Goal: Information Seeking & Learning: Learn about a topic

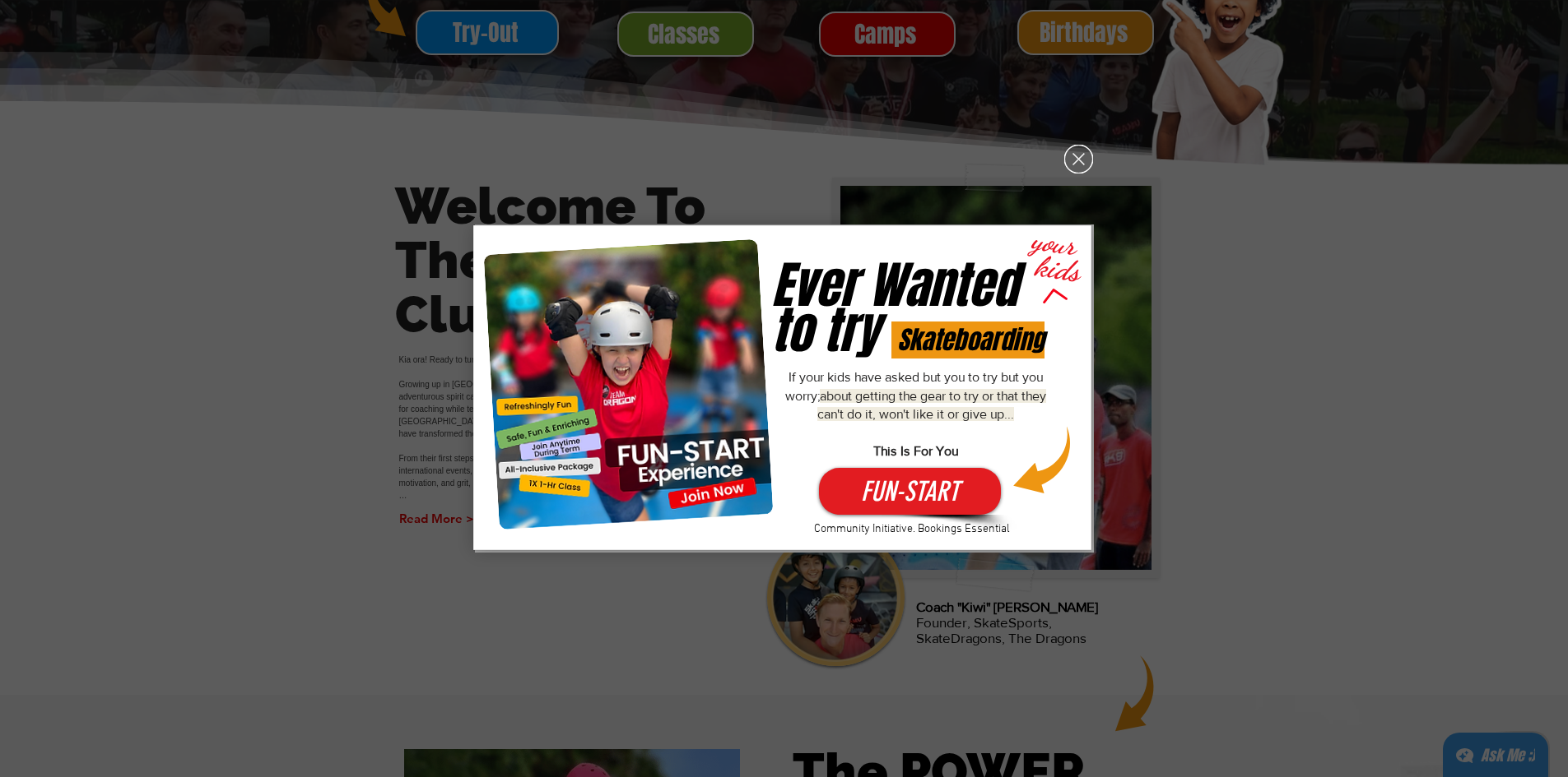
click at [1085, 159] on icon "Back to site" at bounding box center [1078, 159] width 29 height 29
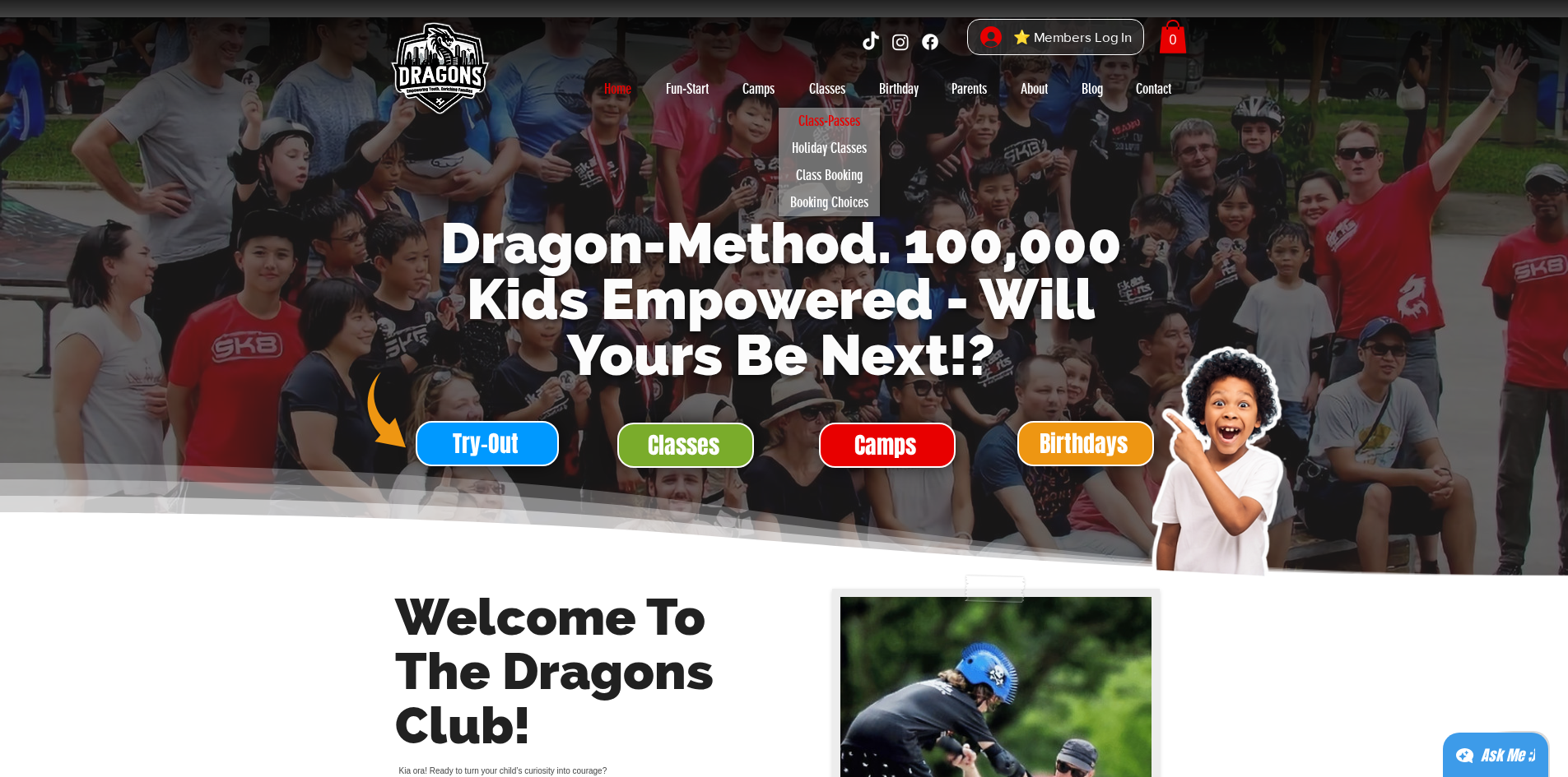
click at [842, 120] on p "Class-Passes" at bounding box center [828, 121] width 76 height 27
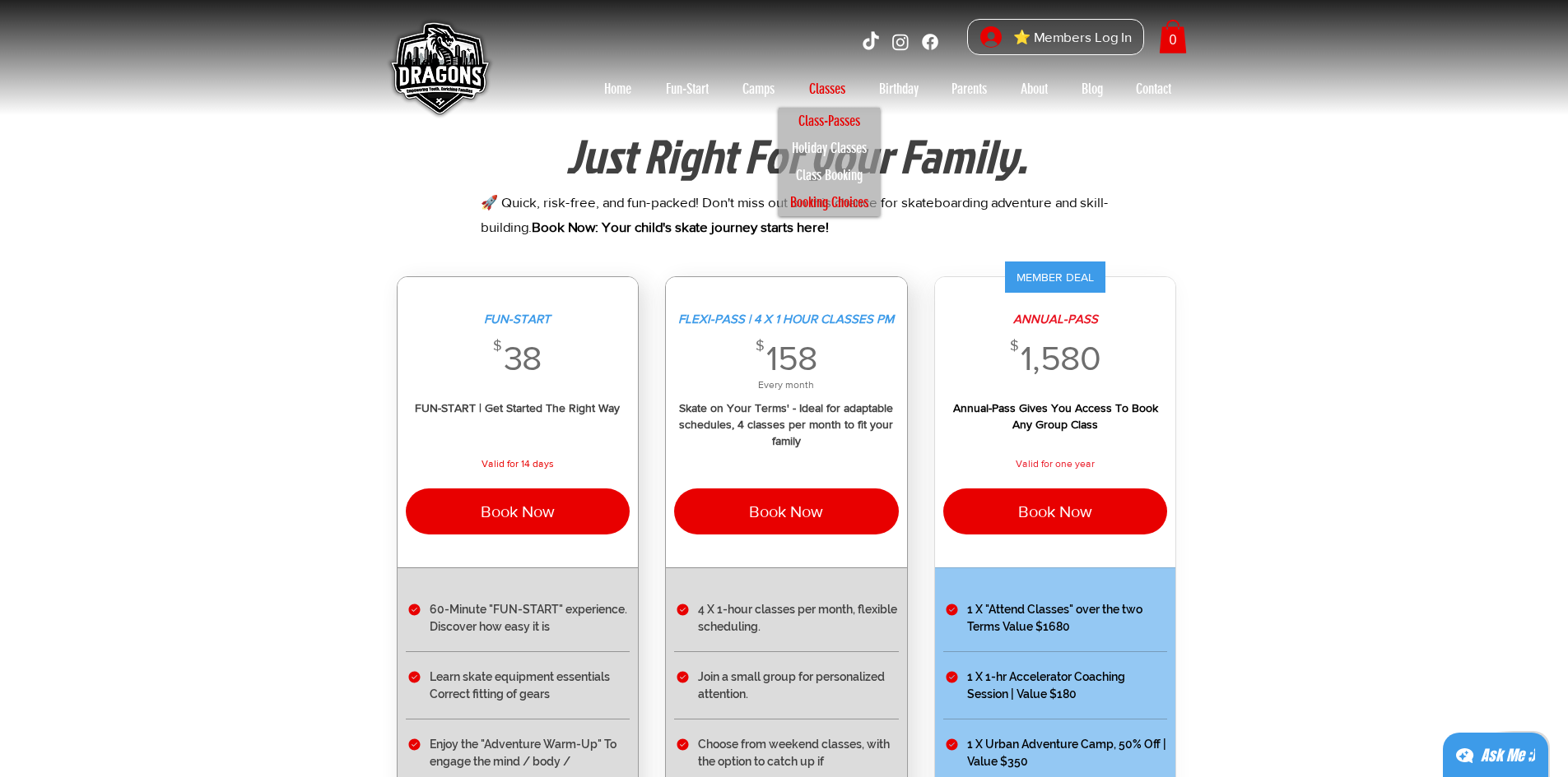
click at [823, 203] on p "Booking Choices" at bounding box center [829, 203] width 93 height 27
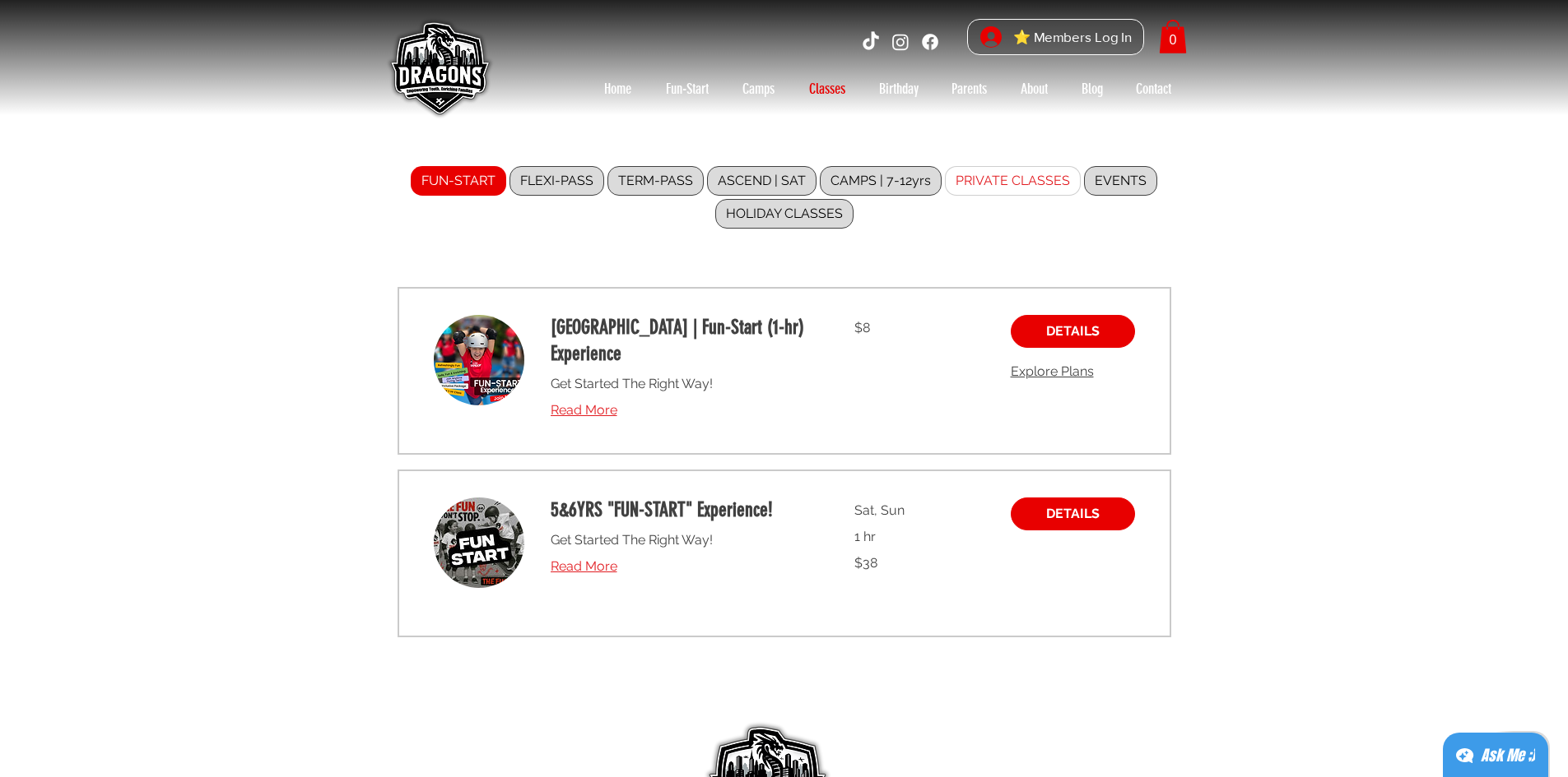
click at [1017, 181] on label "PRIVATE CLASSES" at bounding box center [1012, 180] width 136 height 29
click at [0, 0] on input "PRIVATE CLASSES" at bounding box center [0, 0] width 0 height 0
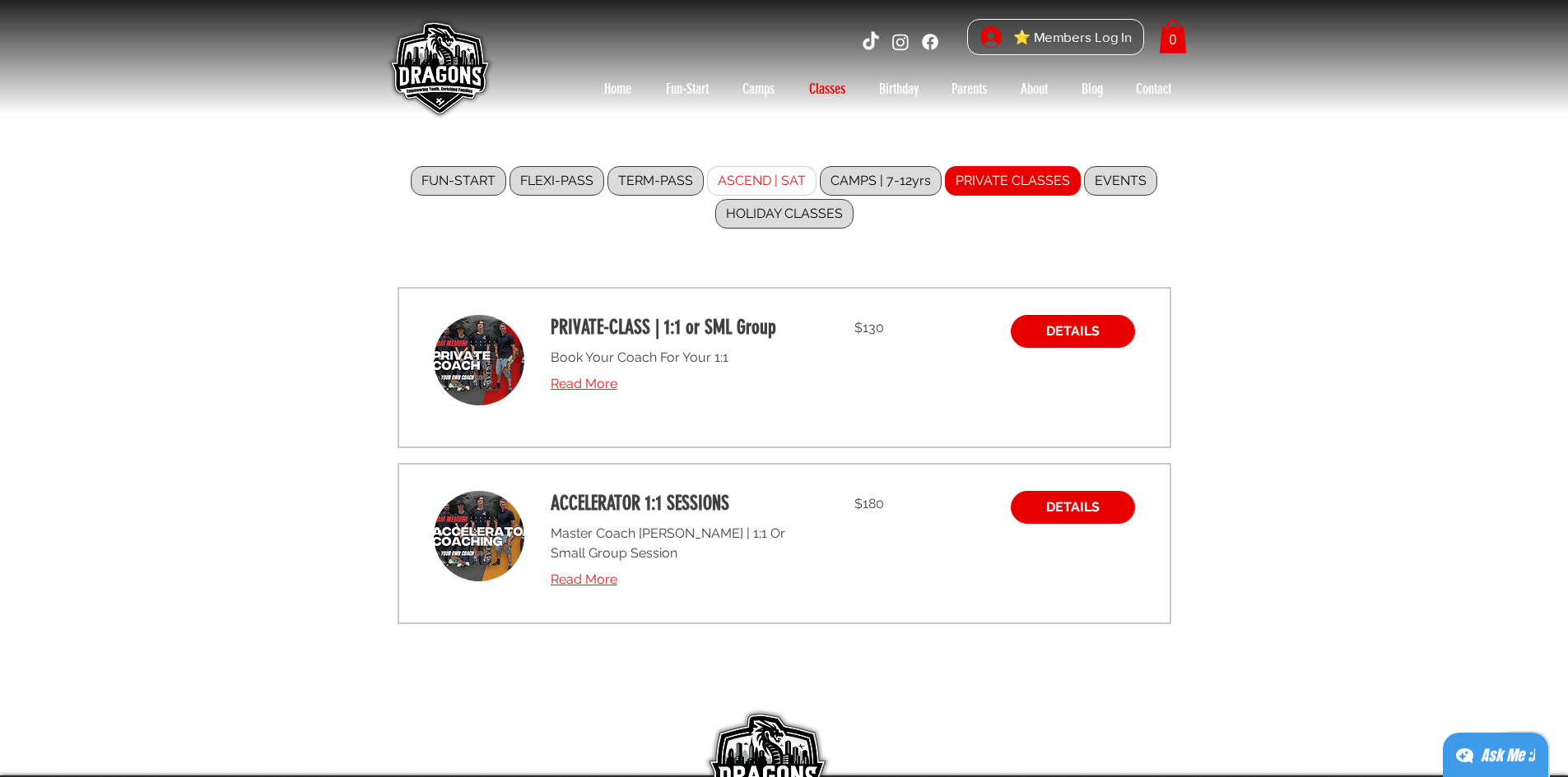
click at [794, 180] on label "ASCEND | SAT" at bounding box center [761, 180] width 109 height 29
click at [0, 0] on input "ASCEND | SAT" at bounding box center [0, 0] width 0 height 0
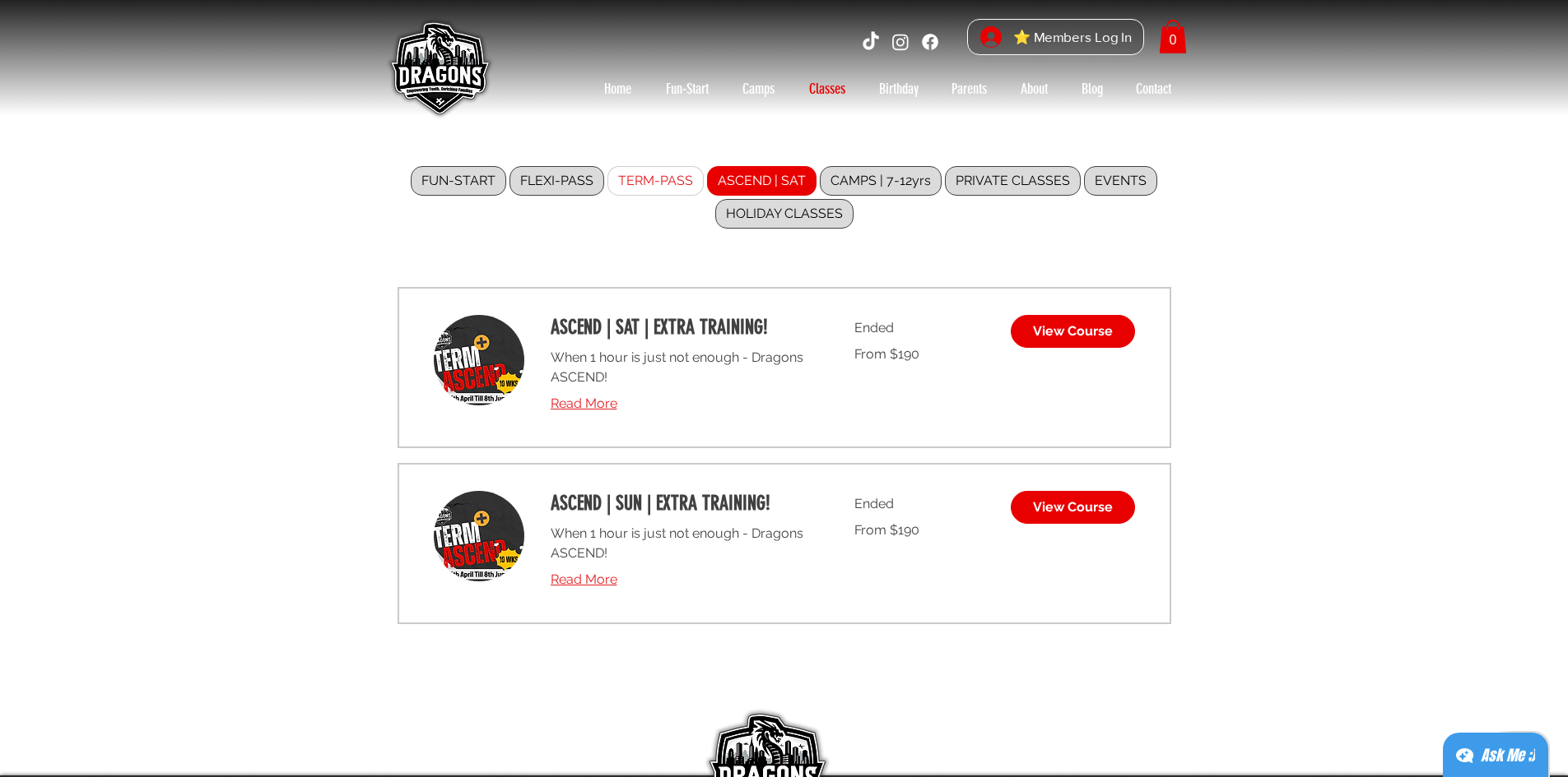
click at [667, 174] on label "TERM-PASS" at bounding box center [656, 180] width 96 height 29
click at [0, 0] on input "TERM-PASS" at bounding box center [0, 0] width 0 height 0
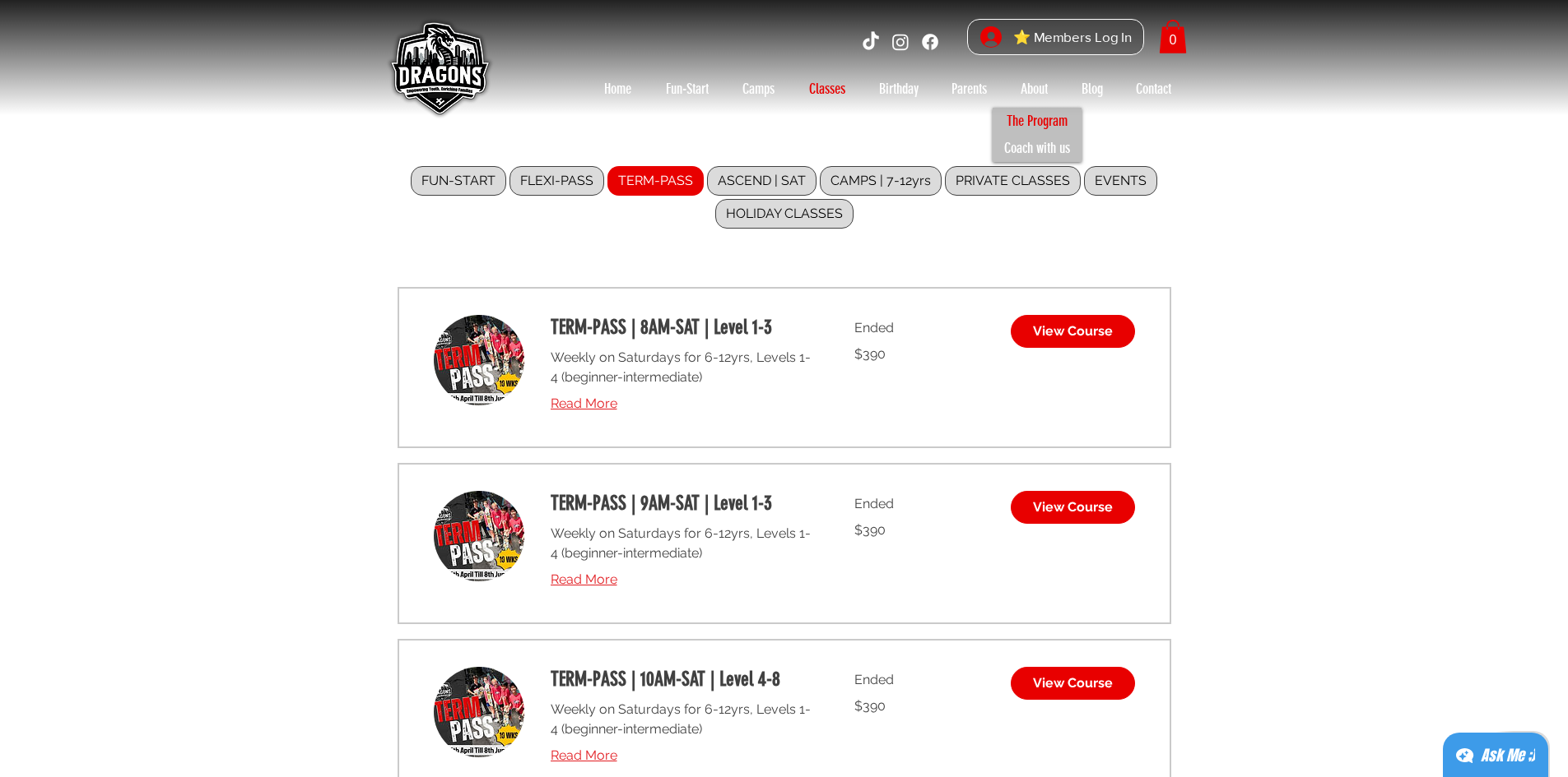
click at [1024, 107] on p "The Program" at bounding box center [1037, 121] width 75 height 27
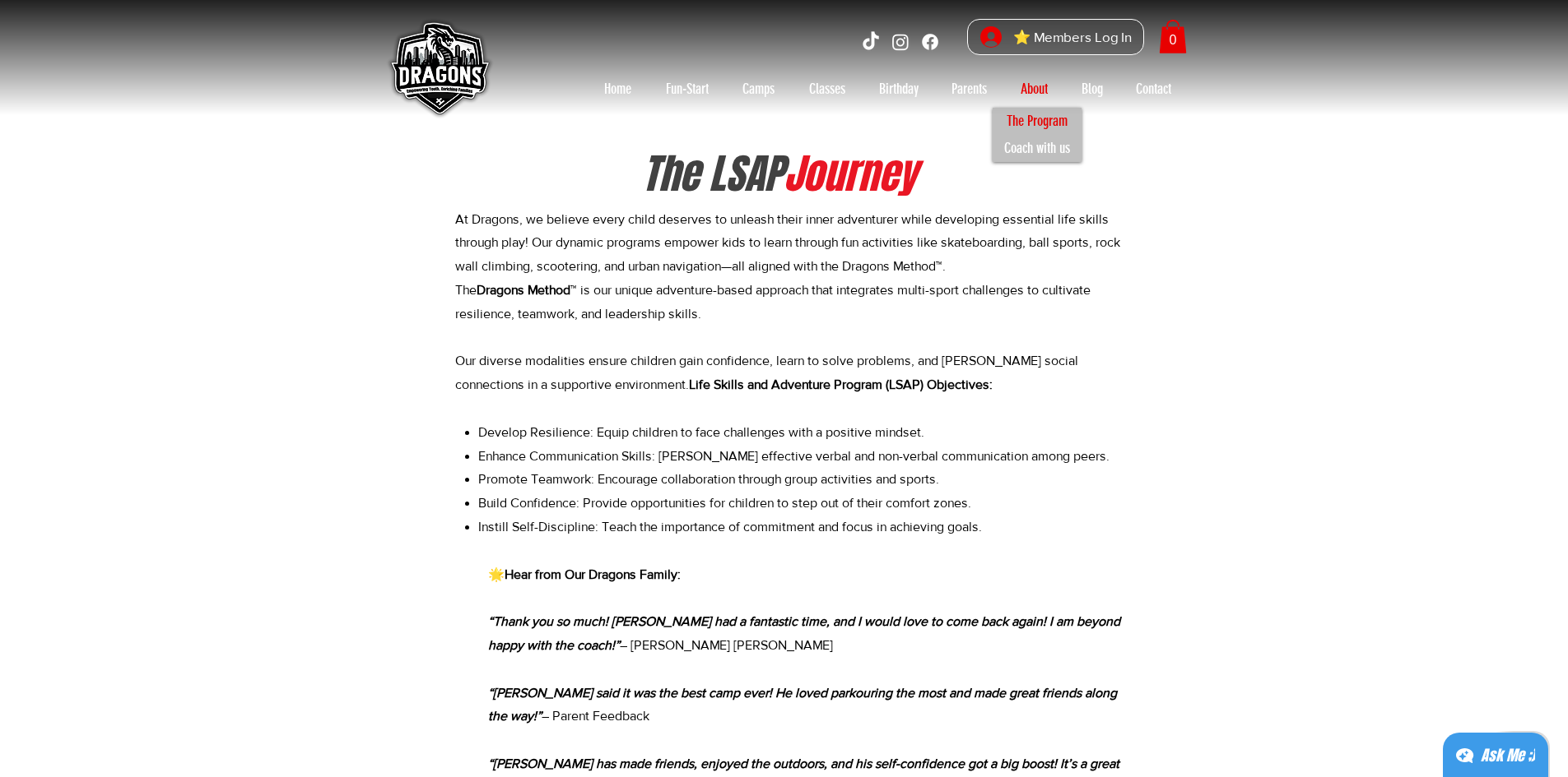
click at [1026, 119] on p "The Program" at bounding box center [1037, 121] width 75 height 27
click at [975, 375] on p "The Dragons Method ™ is our unique adventure-based approach that integrates mul…" at bounding box center [788, 350] width 667 height 142
click at [636, 83] on p "Home" at bounding box center [618, 89] width 43 height 26
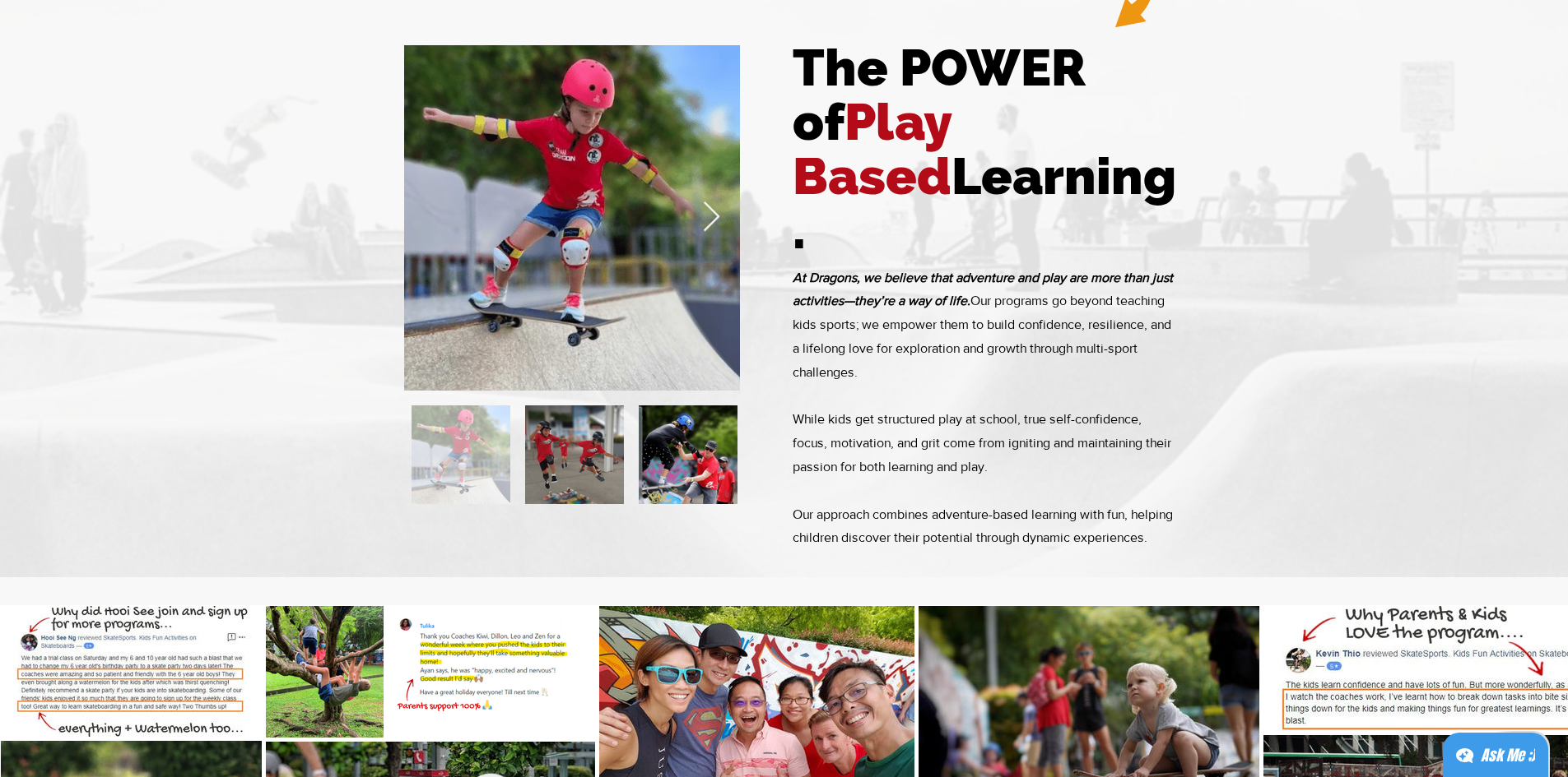
scroll to position [1233, 0]
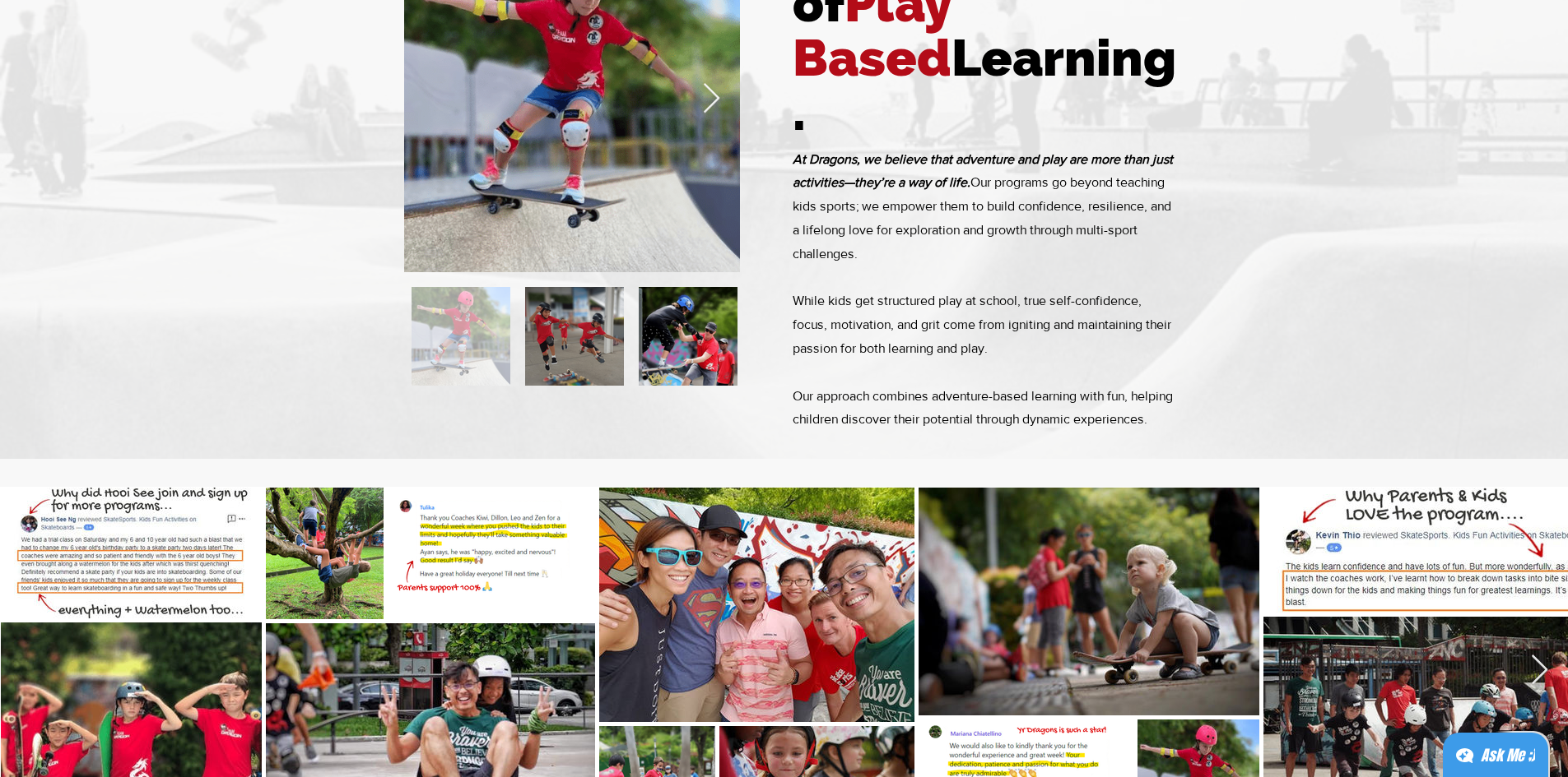
click at [583, 324] on div at bounding box center [575, 336] width 99 height 99
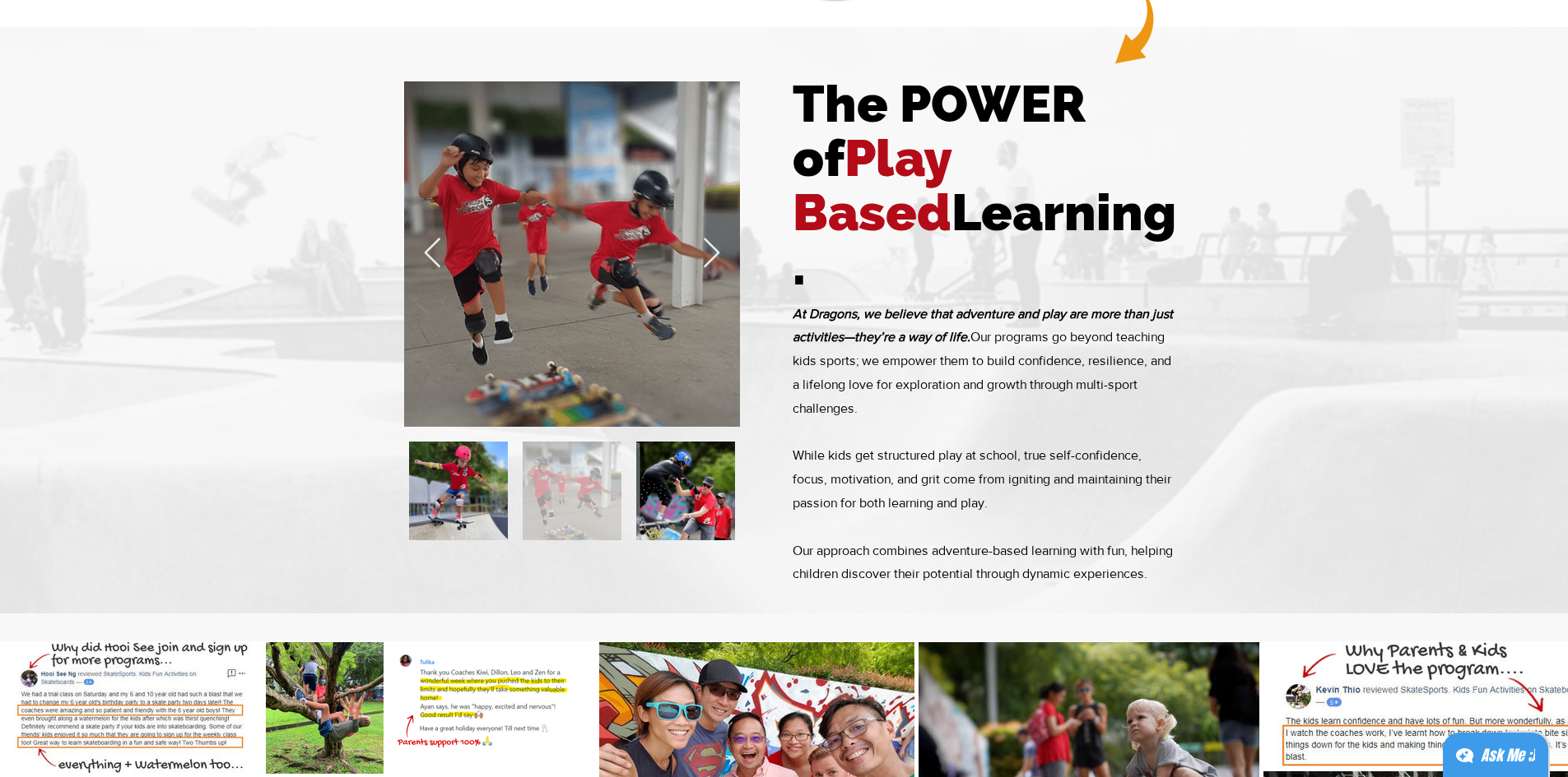
scroll to position [1069, 0]
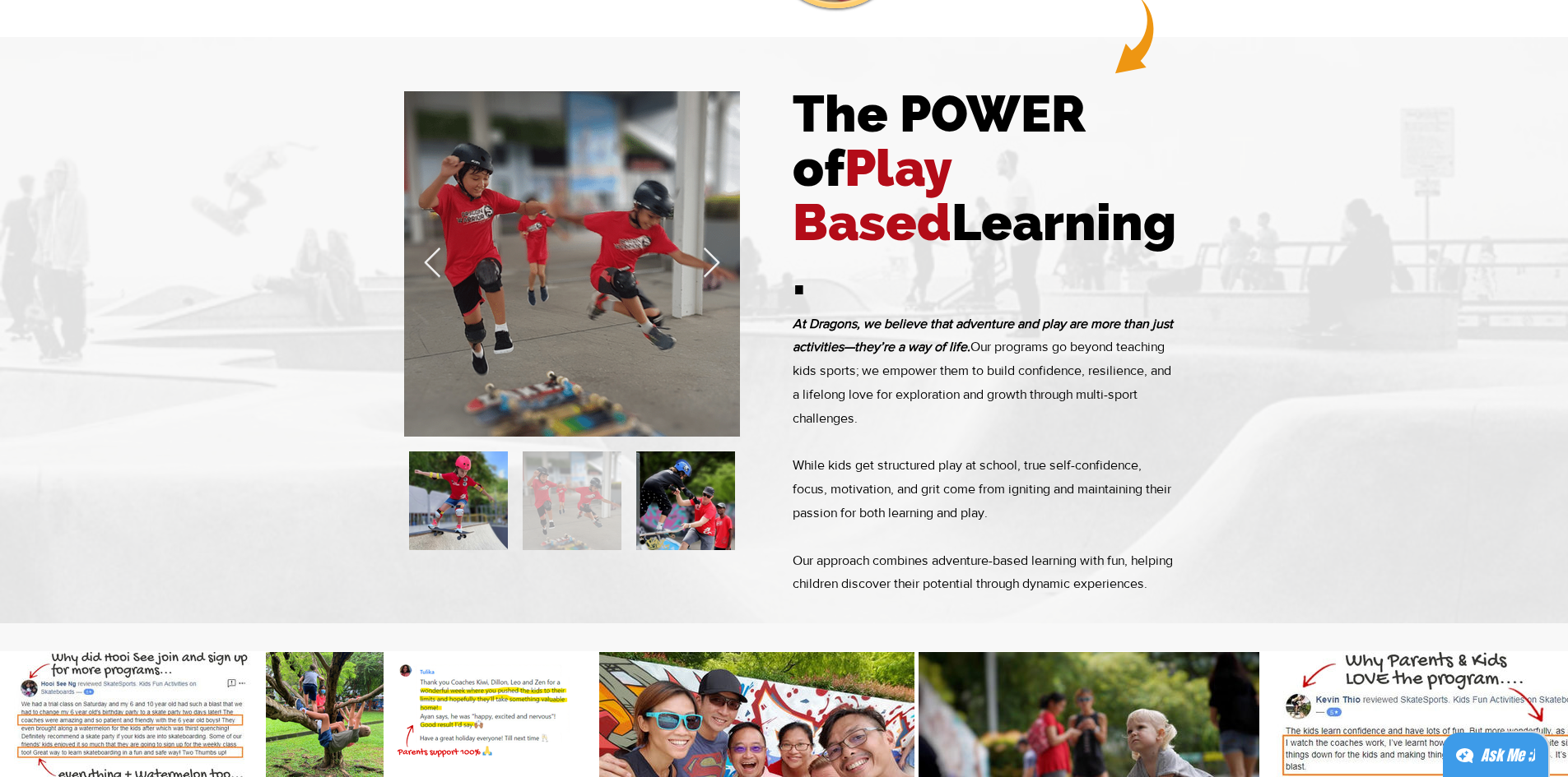
click at [691, 496] on div at bounding box center [685, 501] width 99 height 99
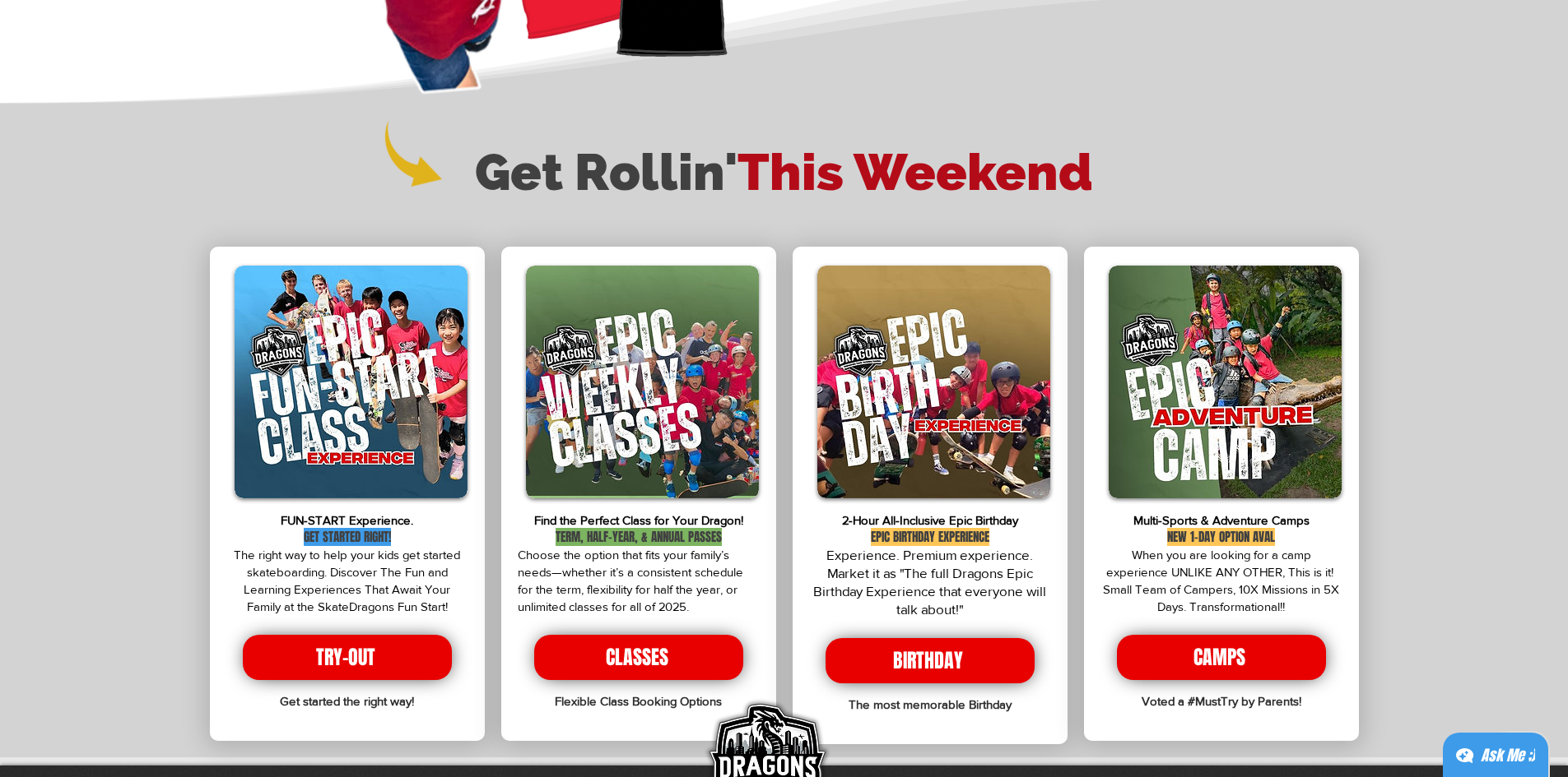
scroll to position [3208, 0]
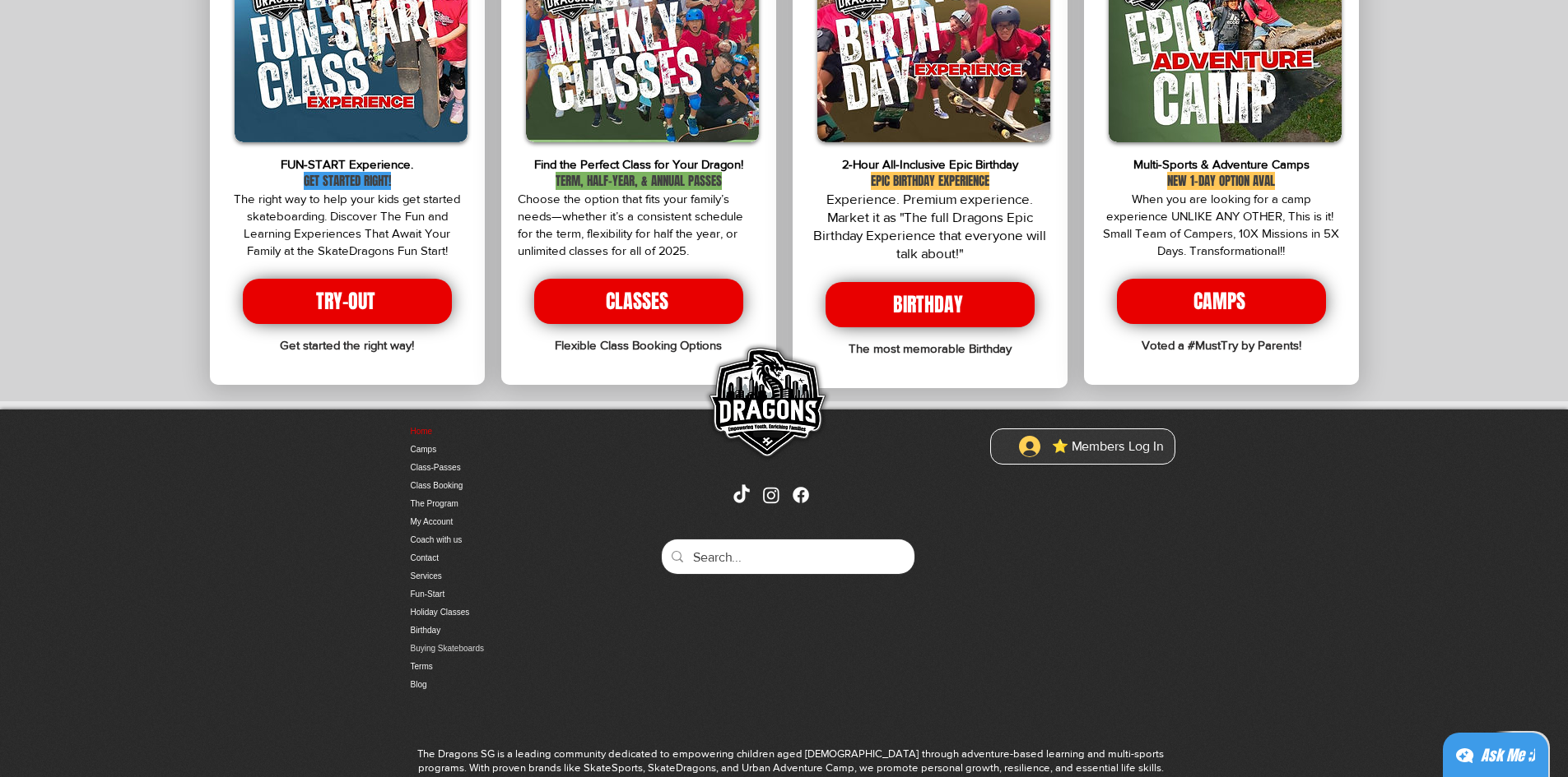
click at [431, 640] on link "Buying Skateboards" at bounding box center [496, 649] width 173 height 18
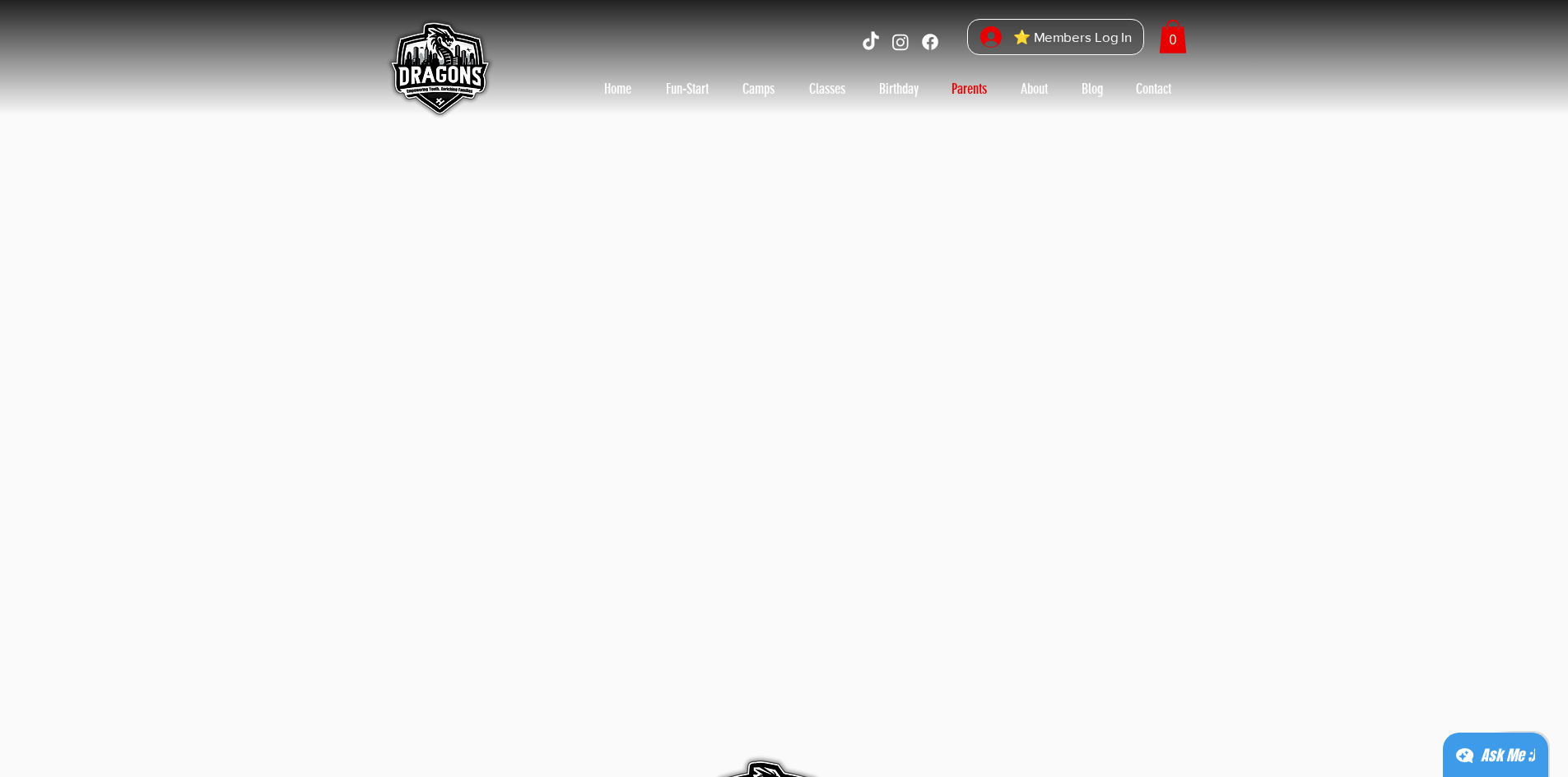
click at [477, 61] on img at bounding box center [439, 70] width 115 height 115
